Goal: Task Accomplishment & Management: Use online tool/utility

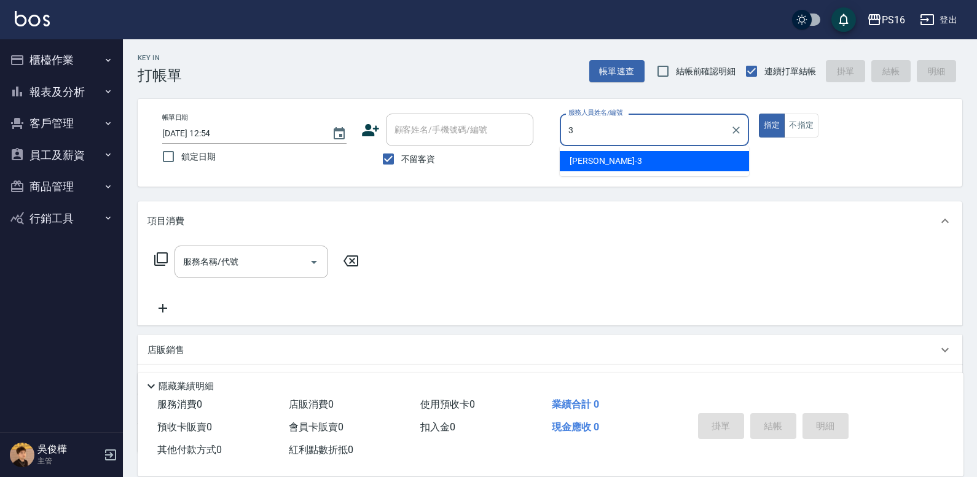
type input "3"
type button "true"
type input "[PERSON_NAME]-3"
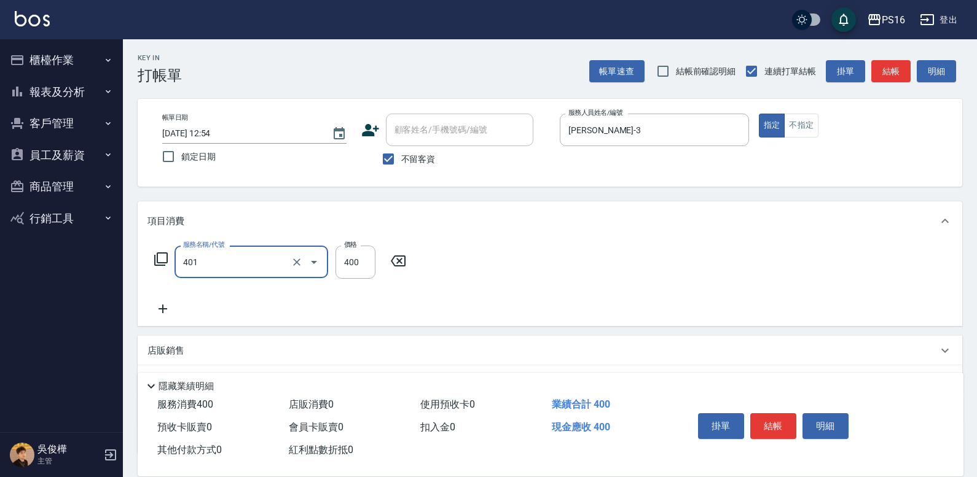
type input "剪髮(401)"
type input "200"
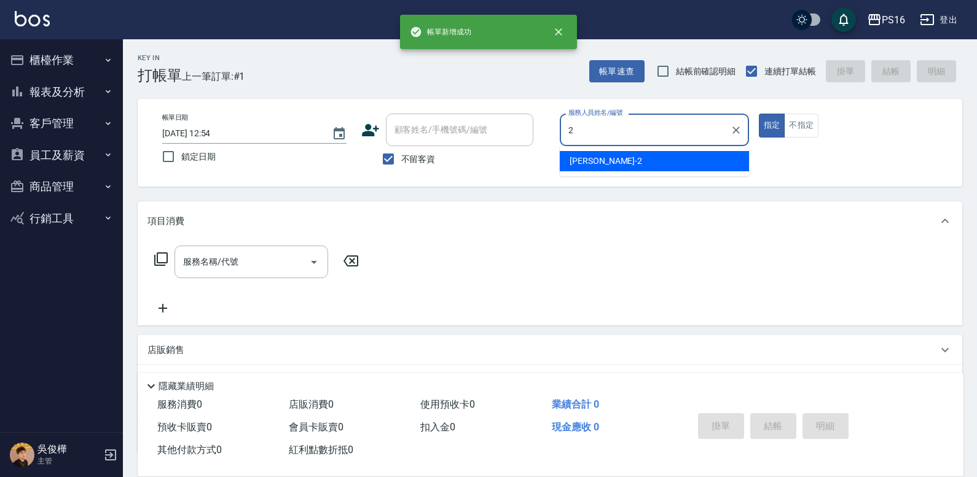
type input "[PERSON_NAME]-2"
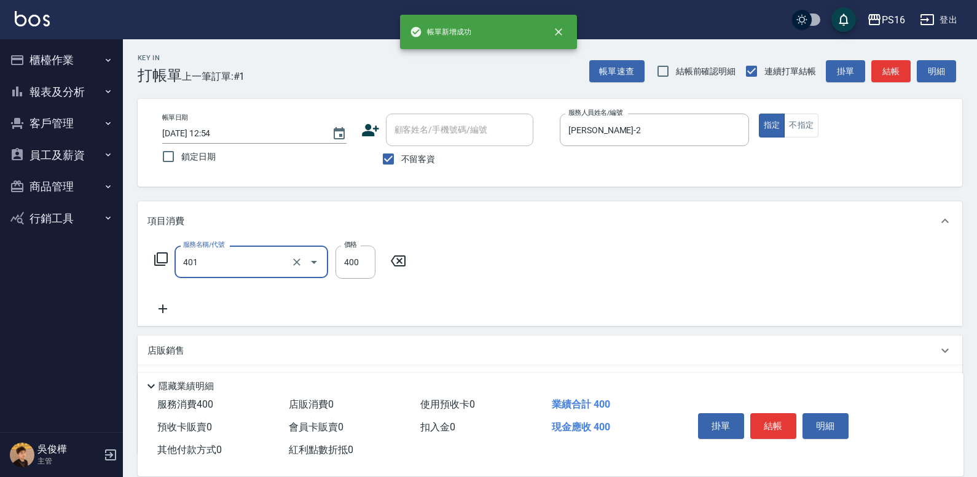
type input "剪髮(401)"
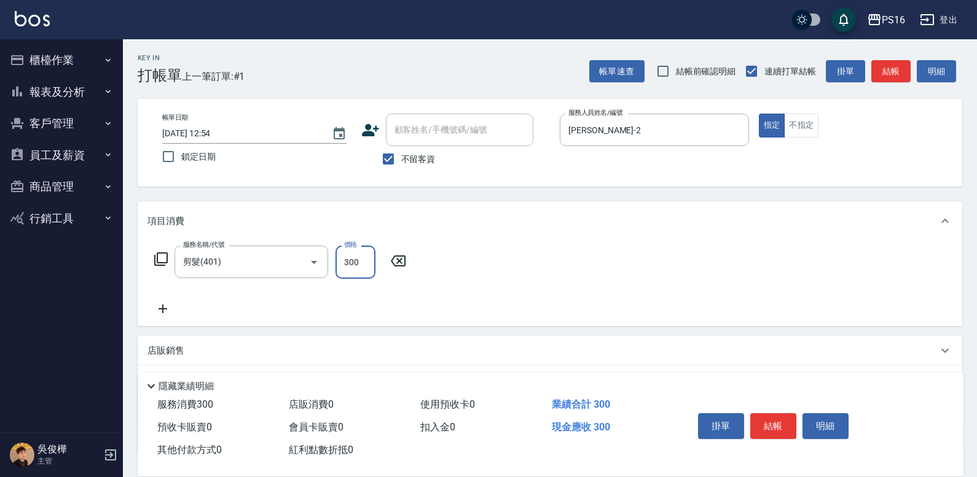
type input "300"
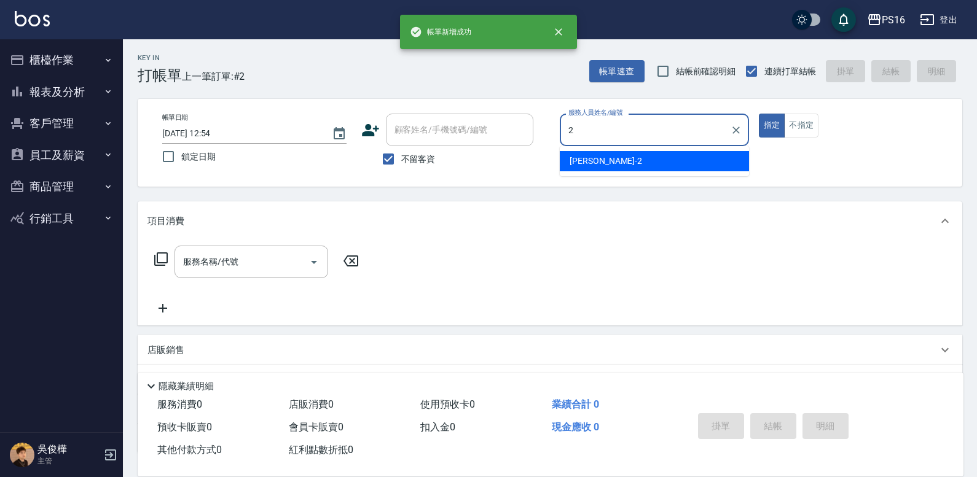
type input "[PERSON_NAME]-2"
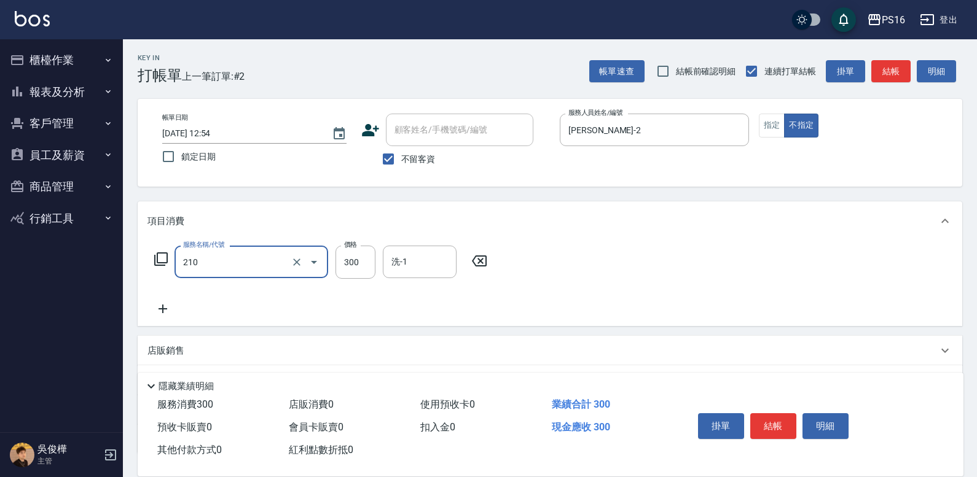
type input "歐娜洗髮精(210)"
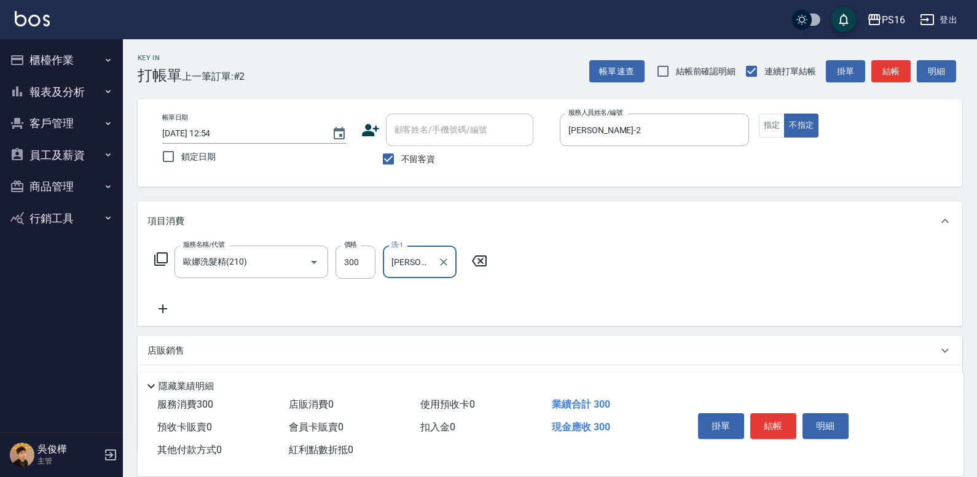
type input "[PERSON_NAME]-24"
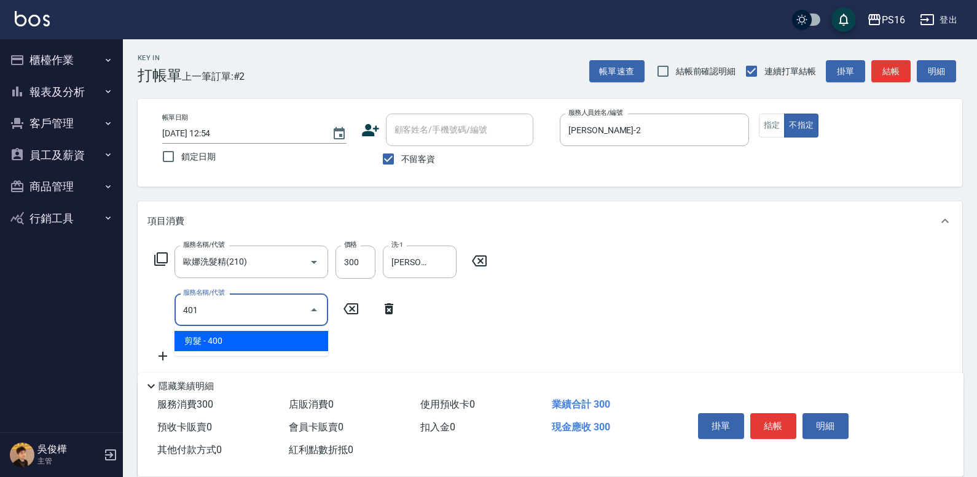
type input "剪髮(401)"
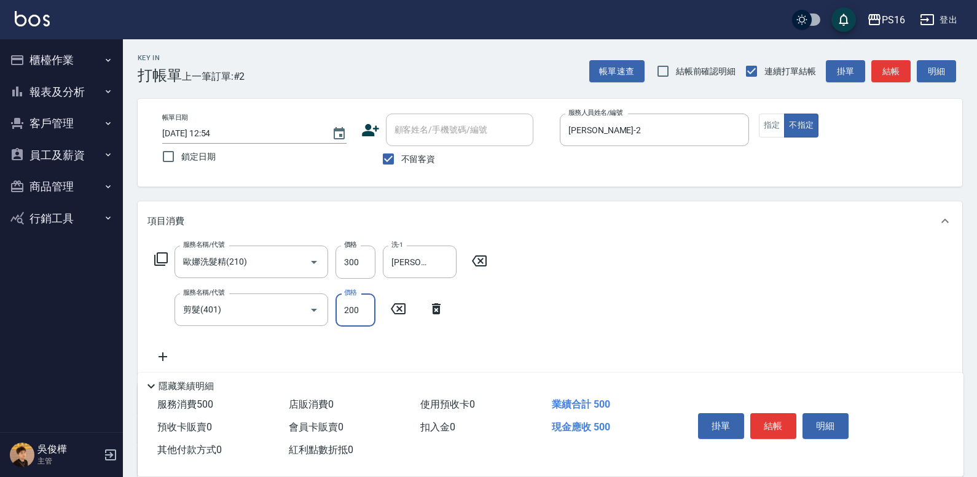
type input "200"
